Goal: Task Accomplishment & Management: Use online tool/utility

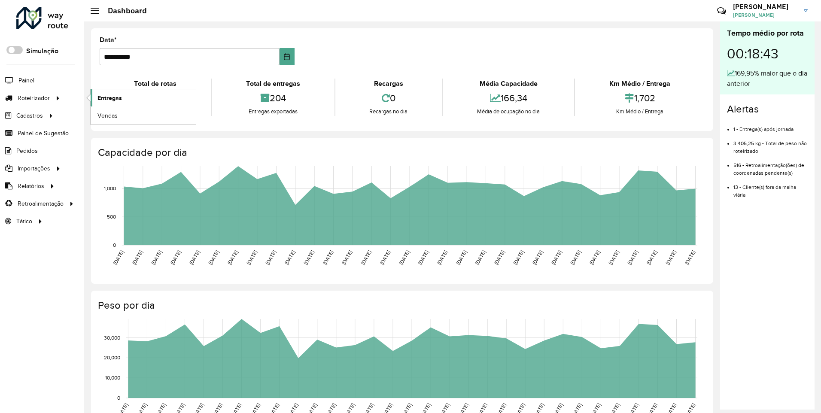
click at [105, 96] on span "Entregas" at bounding box center [109, 98] width 24 height 9
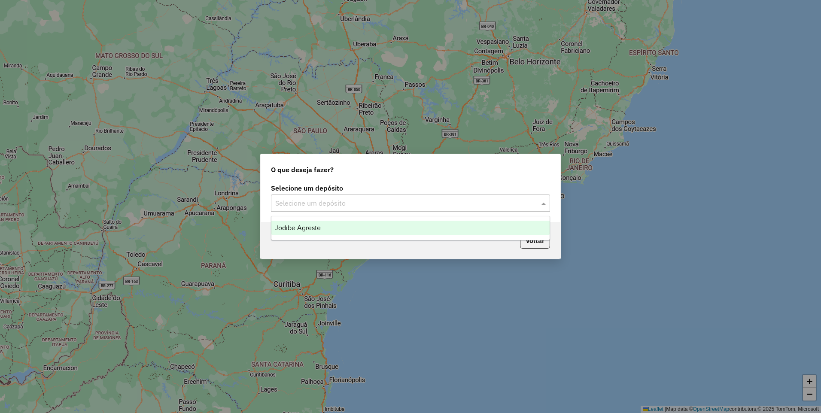
click at [516, 200] on input "text" at bounding box center [401, 203] width 253 height 10
click at [493, 232] on div "Jodibe Agreste" at bounding box center [410, 228] width 278 height 15
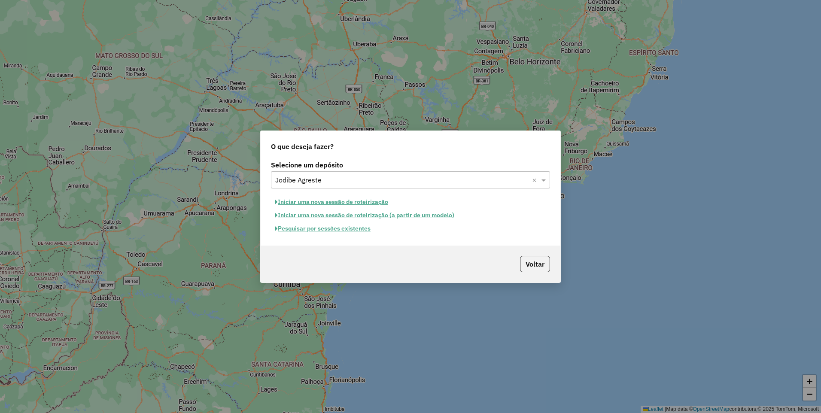
click at [325, 232] on button "Pesquisar por sessões existentes" at bounding box center [322, 228] width 103 height 13
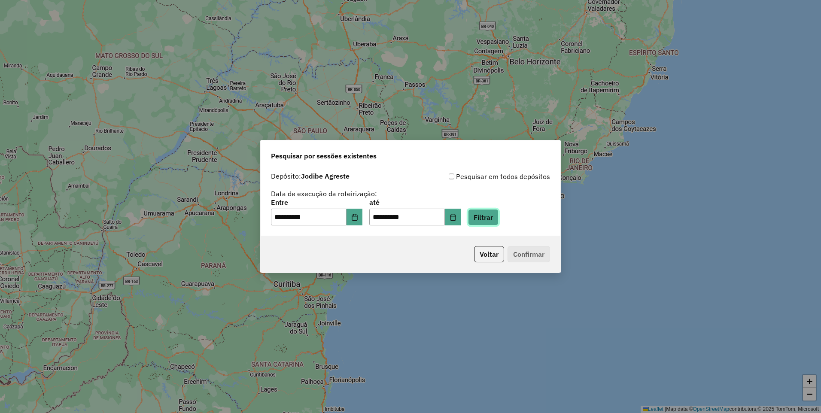
click at [485, 212] on button "Filtrar" at bounding box center [483, 217] width 30 height 16
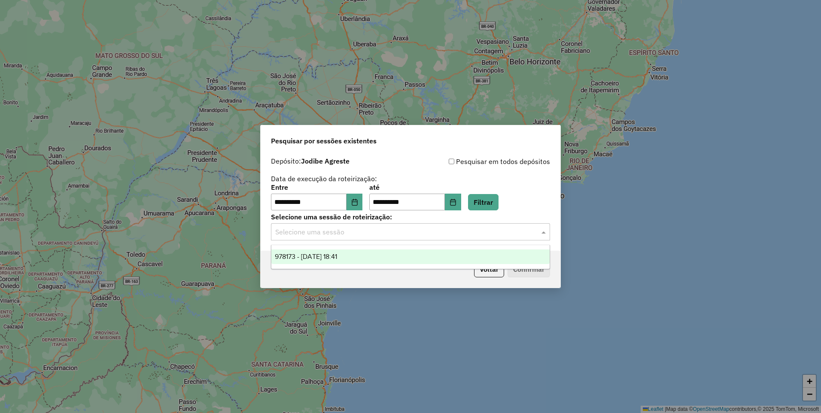
click at [498, 235] on input "text" at bounding box center [401, 232] width 253 height 10
click at [485, 262] on div "978173 - 12/08/2025 18:41" at bounding box center [410, 256] width 278 height 15
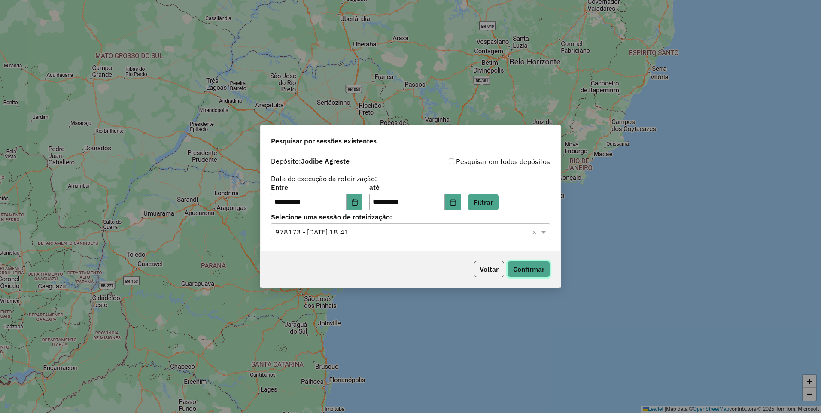
click at [522, 267] on button "Confirmar" at bounding box center [528, 269] width 42 height 16
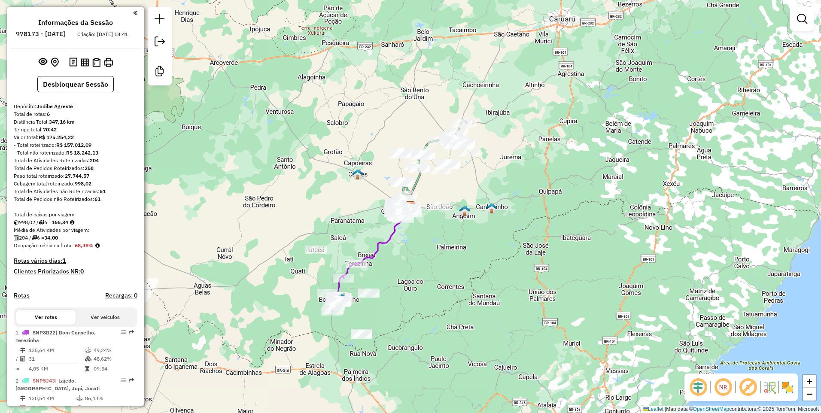
click at [722, 392] on em at bounding box center [722, 387] width 21 height 21
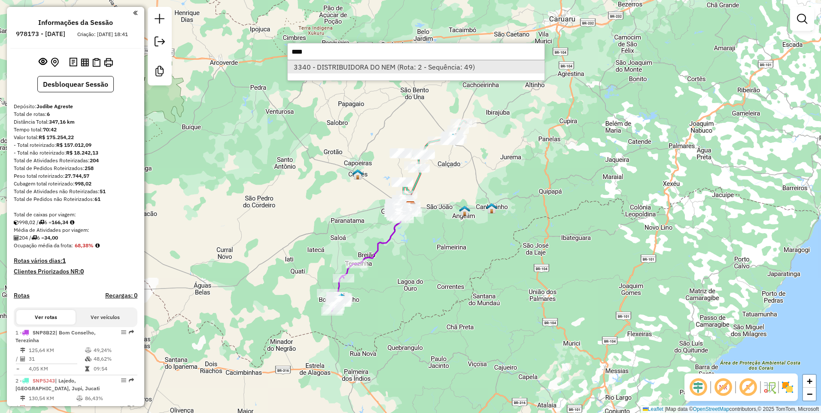
type input "****"
click at [437, 70] on li "3340 - DISTRIBUIDORA DO NEM (Rota: 2 - Sequência: 49)" at bounding box center [416, 67] width 257 height 13
select select "**********"
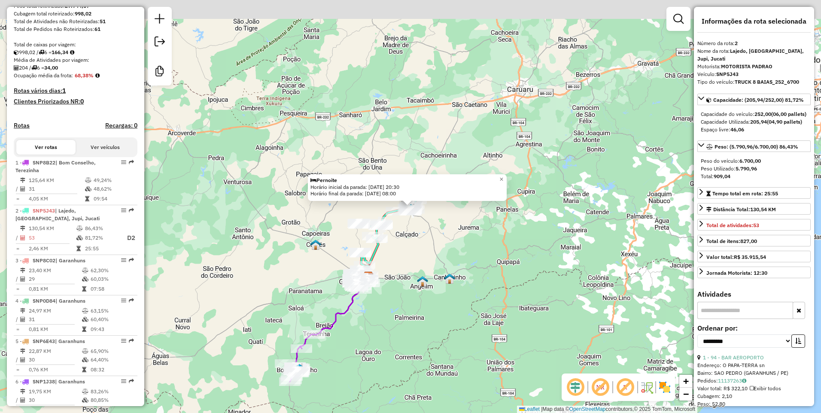
scroll to position [338, 0]
